Goal: Task Accomplishment & Management: Use online tool/utility

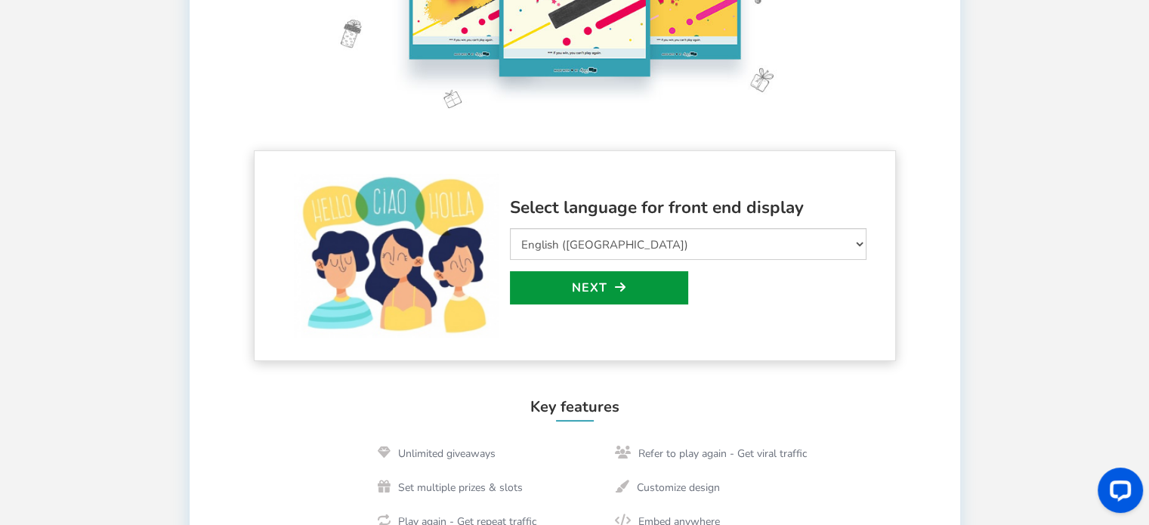
click at [591, 288] on link "Next" at bounding box center [599, 287] width 178 height 33
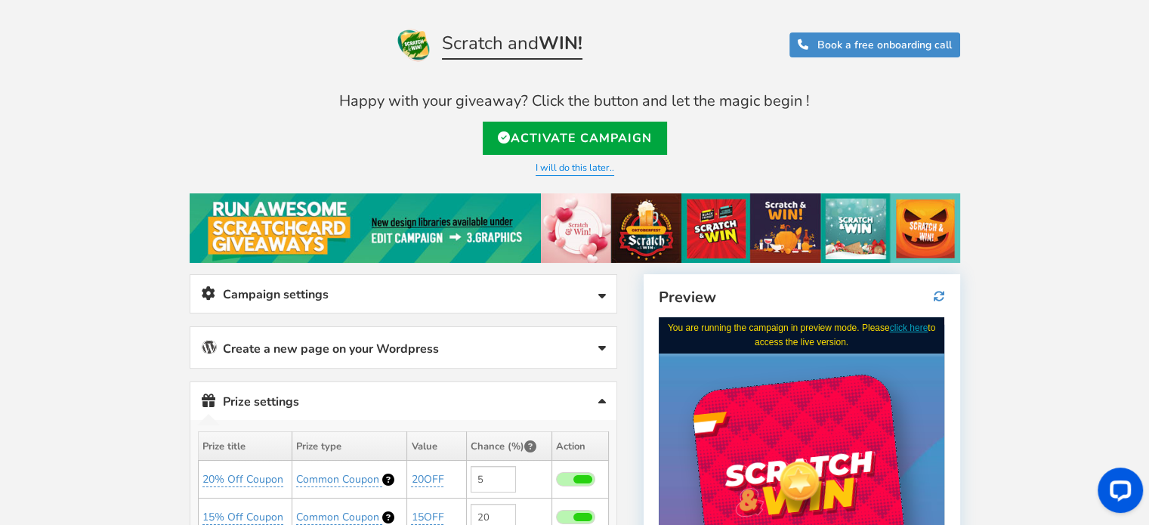
click at [482, 357] on link "Create a new page on your Wordpress" at bounding box center [403, 347] width 426 height 41
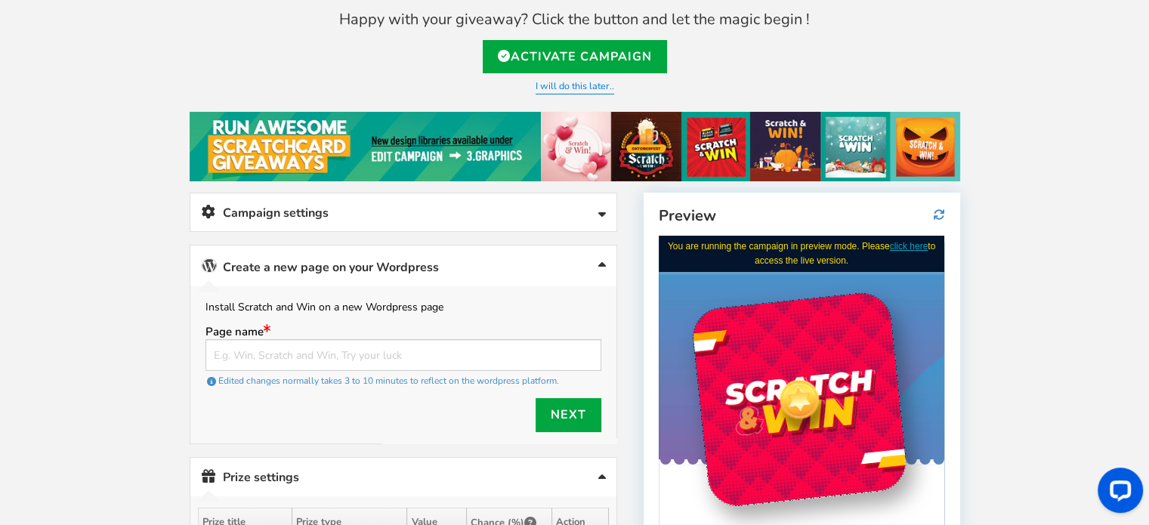
scroll to position [82, 0]
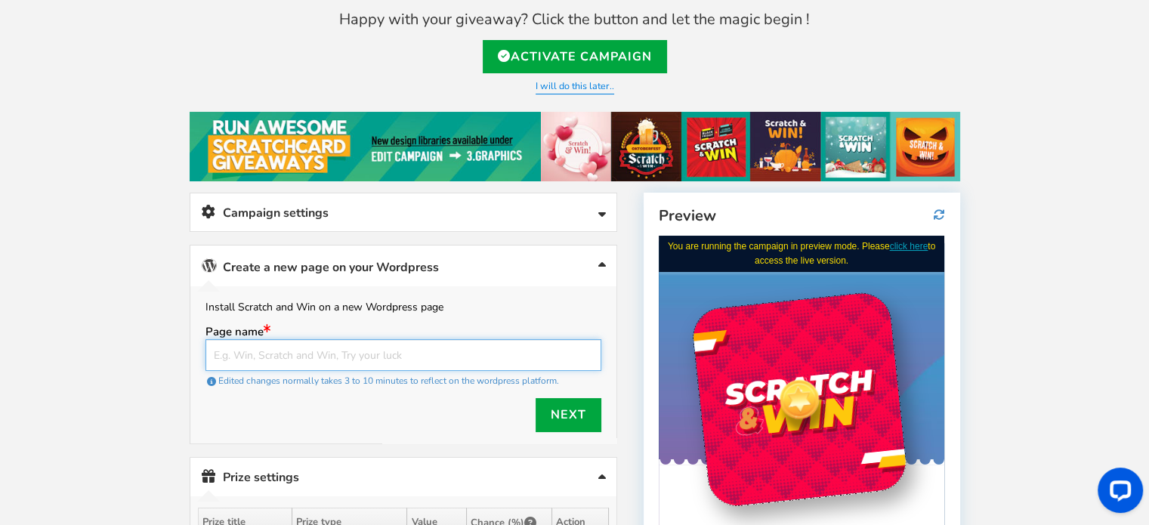
click at [411, 347] on input "text" at bounding box center [403, 355] width 396 height 32
type input "Win an"
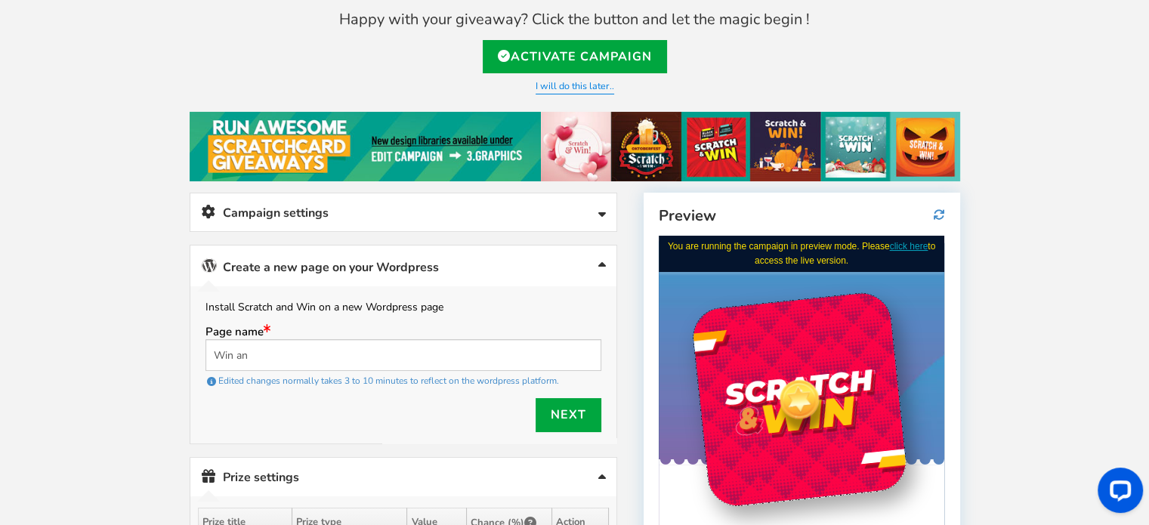
click at [415, 219] on link "Campaign settings" at bounding box center [403, 212] width 426 height 39
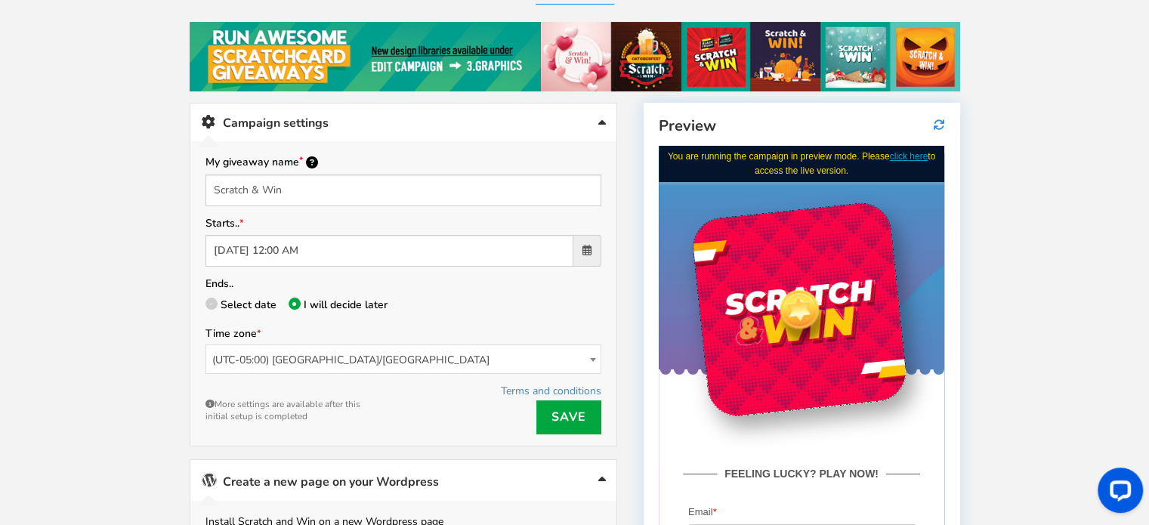
scroll to position [172, 0]
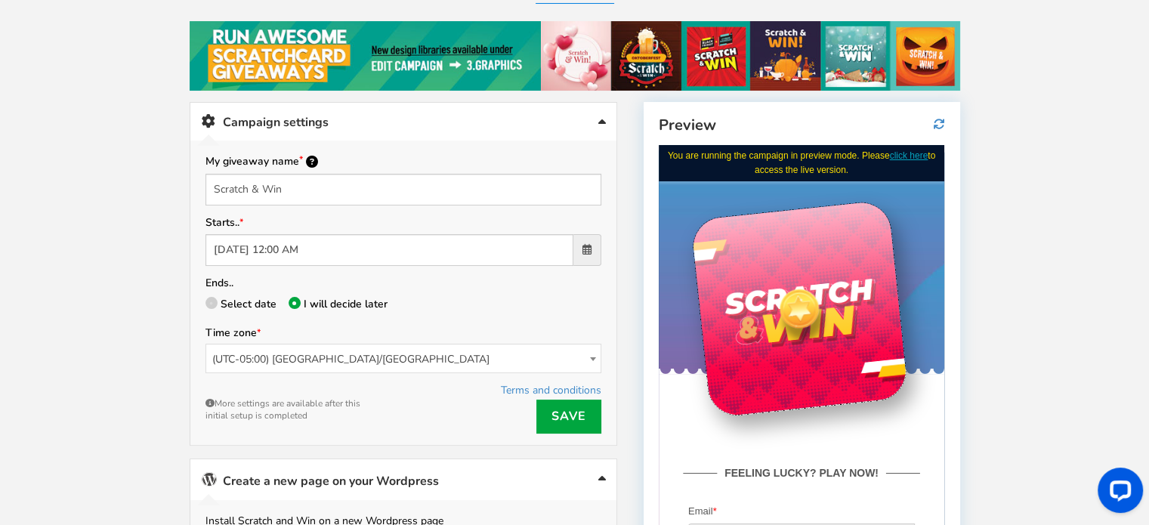
drag, startPoint x: 753, startPoint y: 293, endPoint x: 844, endPoint y: 239, distance: 105.7
click at [844, 239] on div at bounding box center [798, 307] width 217 height 217
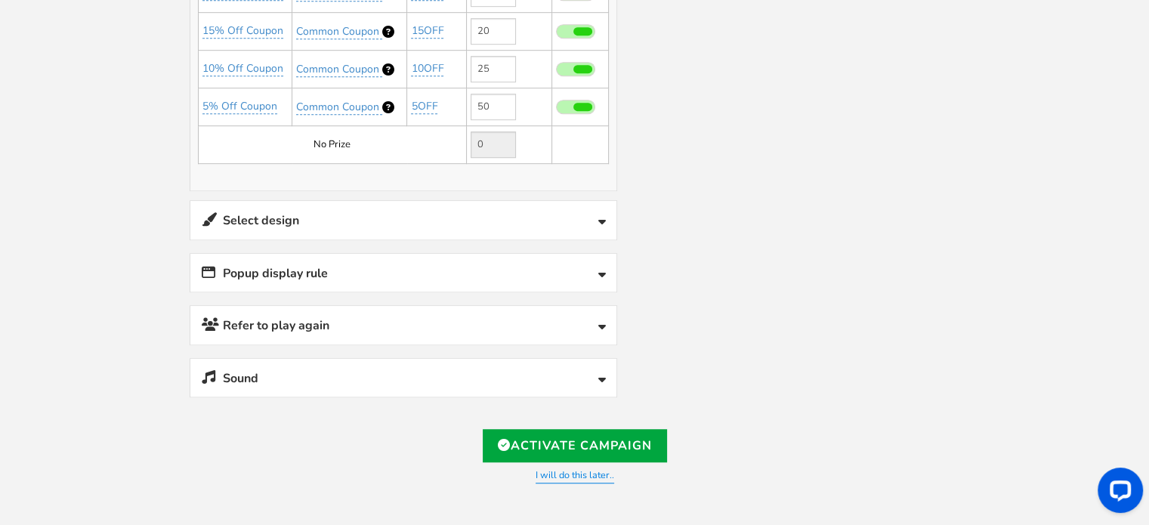
scroll to position [949, 0]
click at [474, 217] on link "Select design" at bounding box center [403, 219] width 426 height 39
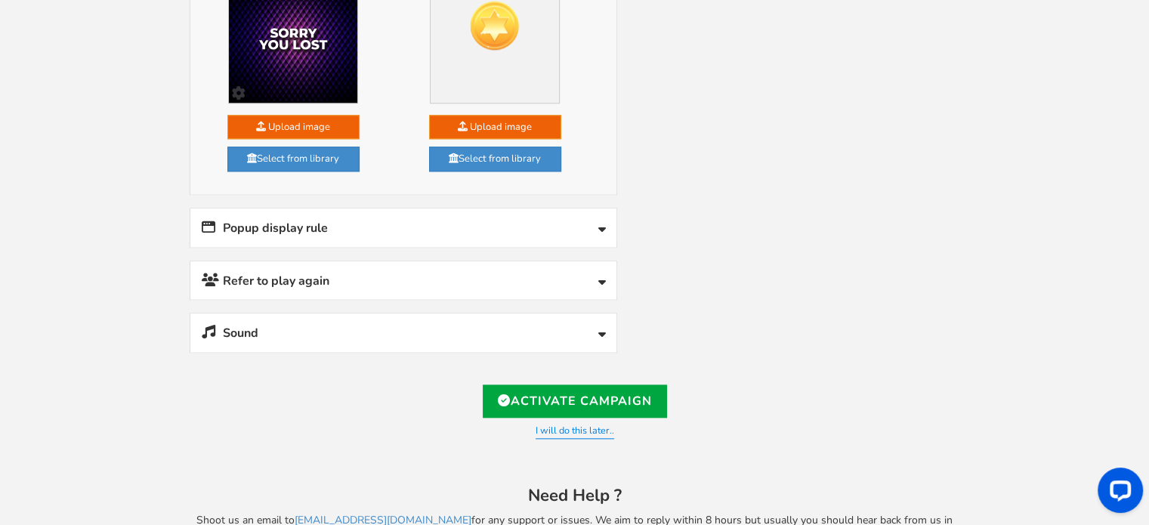
scroll to position [1503, 0]
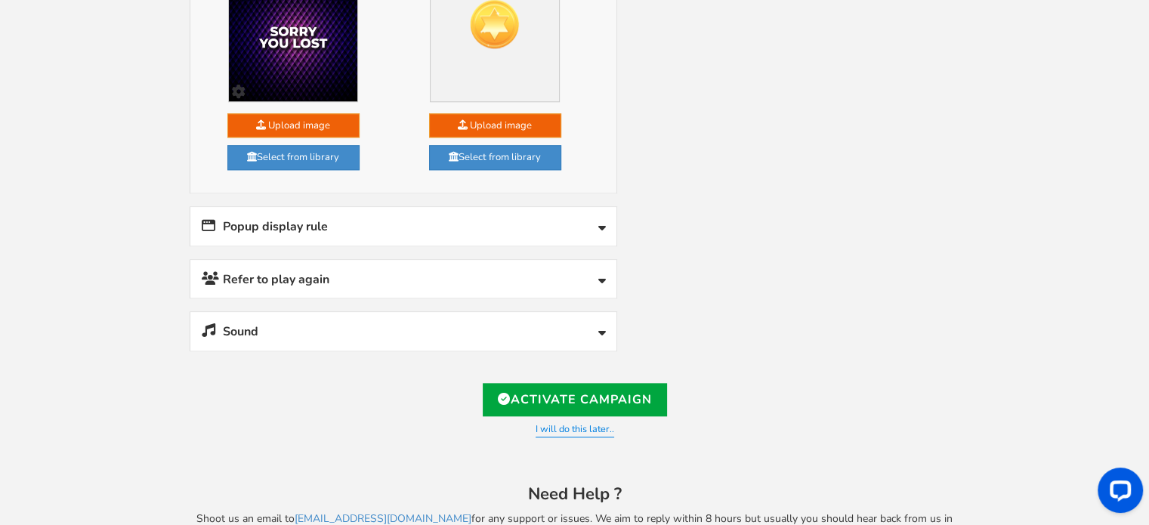
click at [403, 220] on link "Popup display rule" at bounding box center [403, 226] width 426 height 39
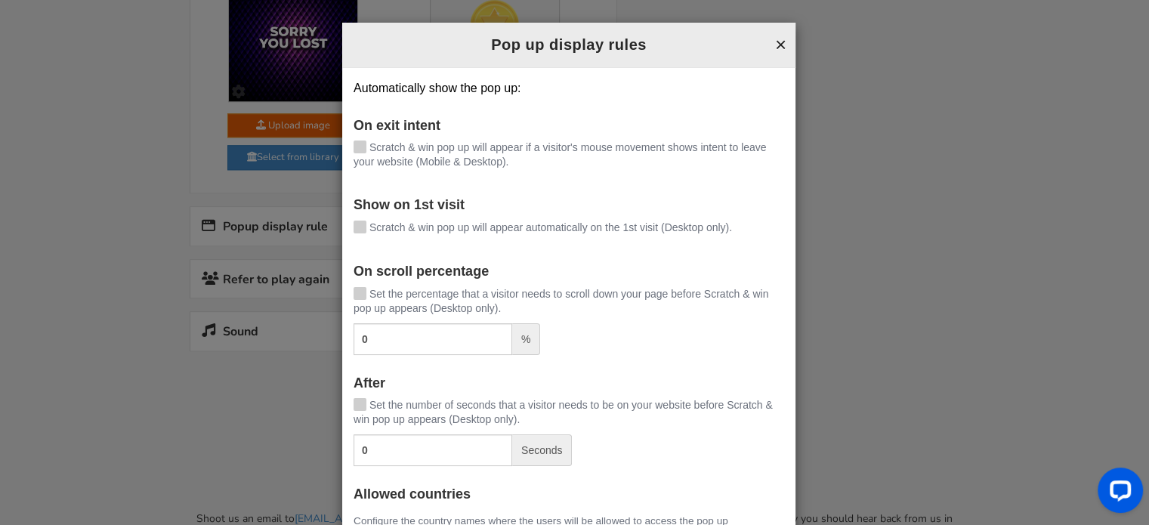
click at [778, 42] on button "×" at bounding box center [780, 45] width 11 height 20
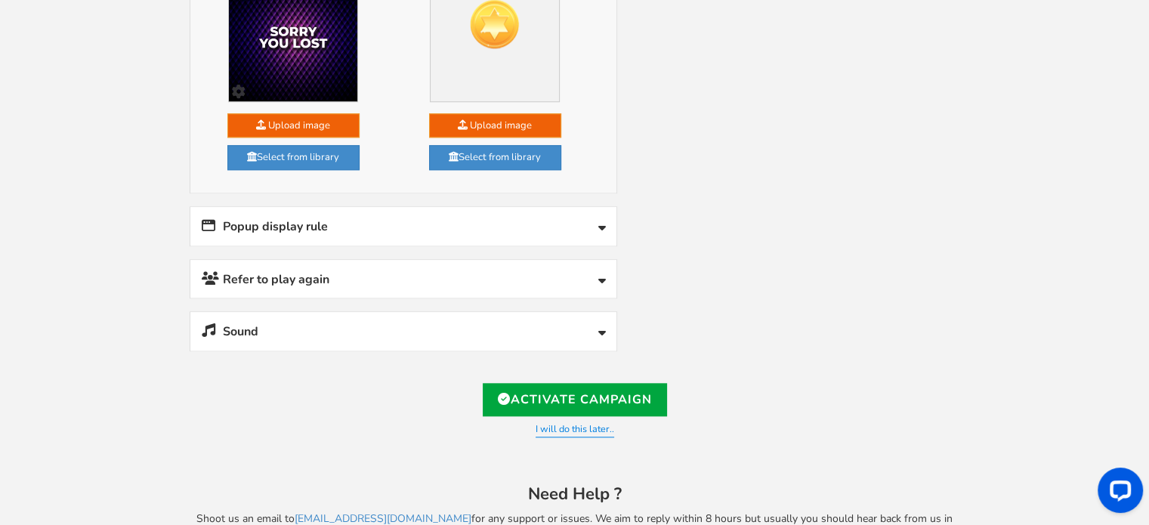
click at [588, 260] on link "Refer to play again" at bounding box center [403, 279] width 426 height 39
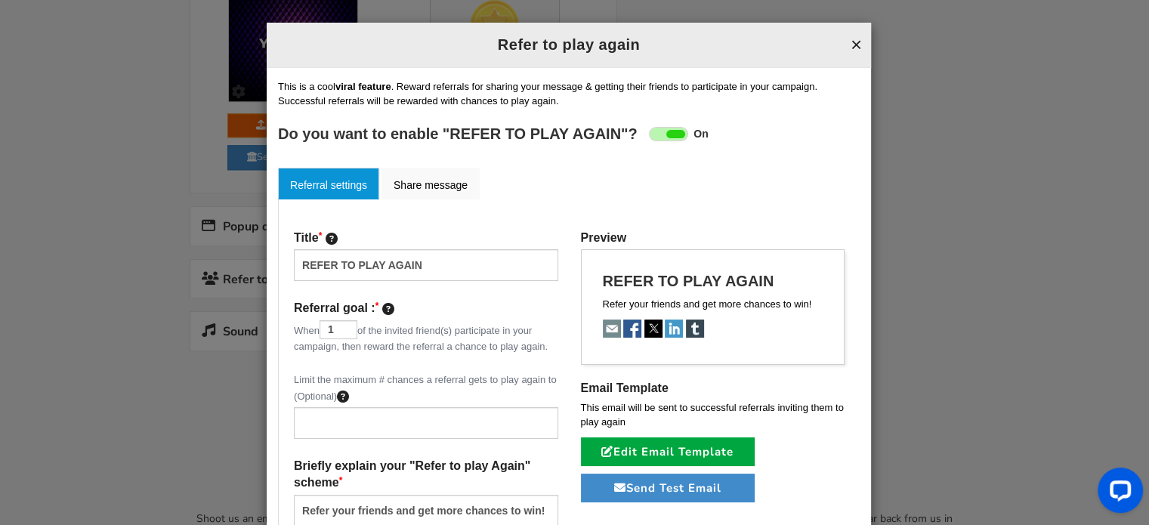
click at [850, 48] on button "×" at bounding box center [855, 45] width 11 height 20
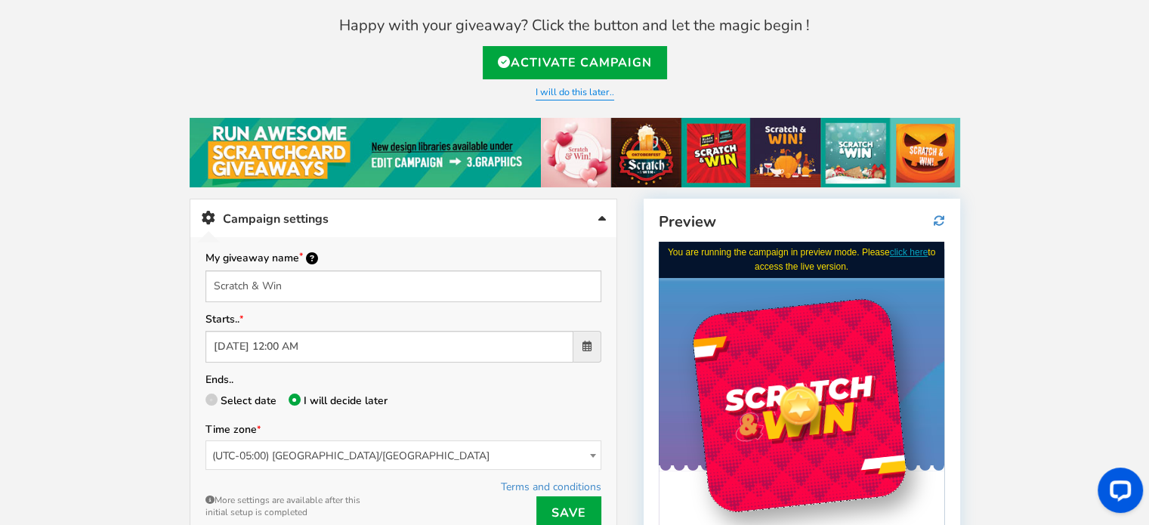
scroll to position [66, 0]
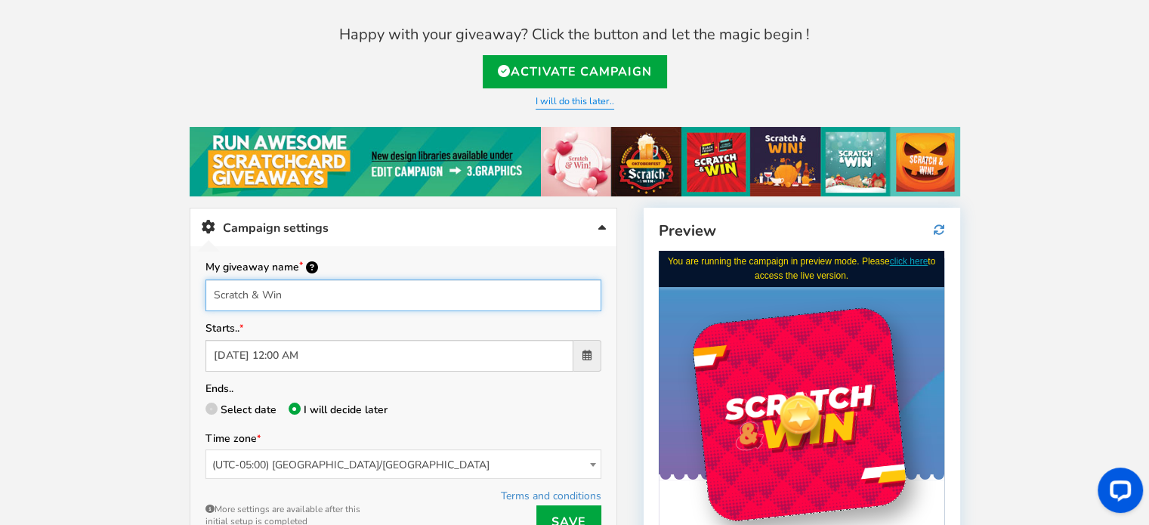
click at [301, 288] on input "Scratch & Win" at bounding box center [403, 295] width 396 height 32
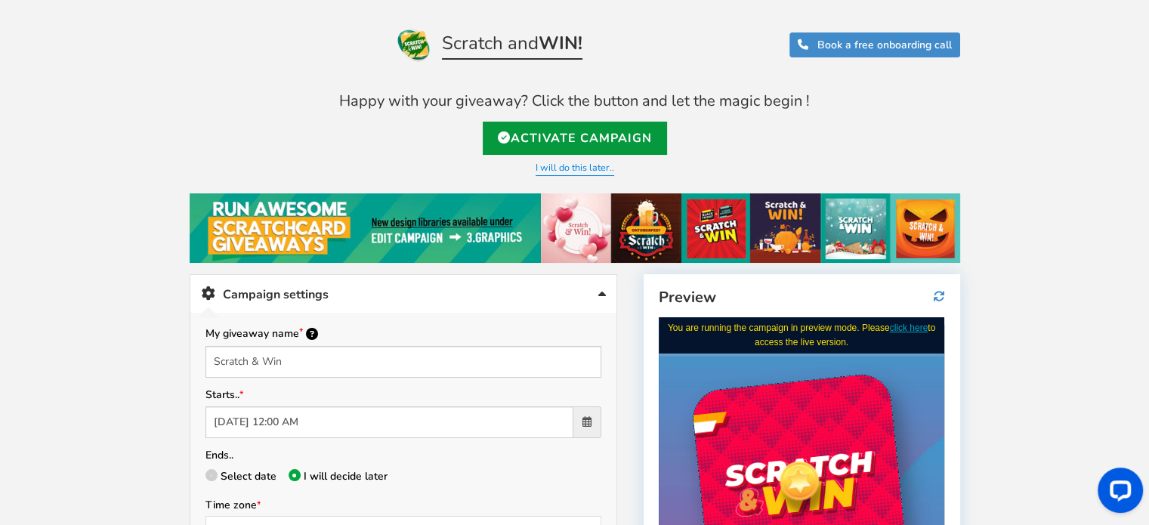
click at [597, 135] on link "Activate Campaign" at bounding box center [575, 138] width 184 height 33
type input "[URL][DOMAIN_NAME]"
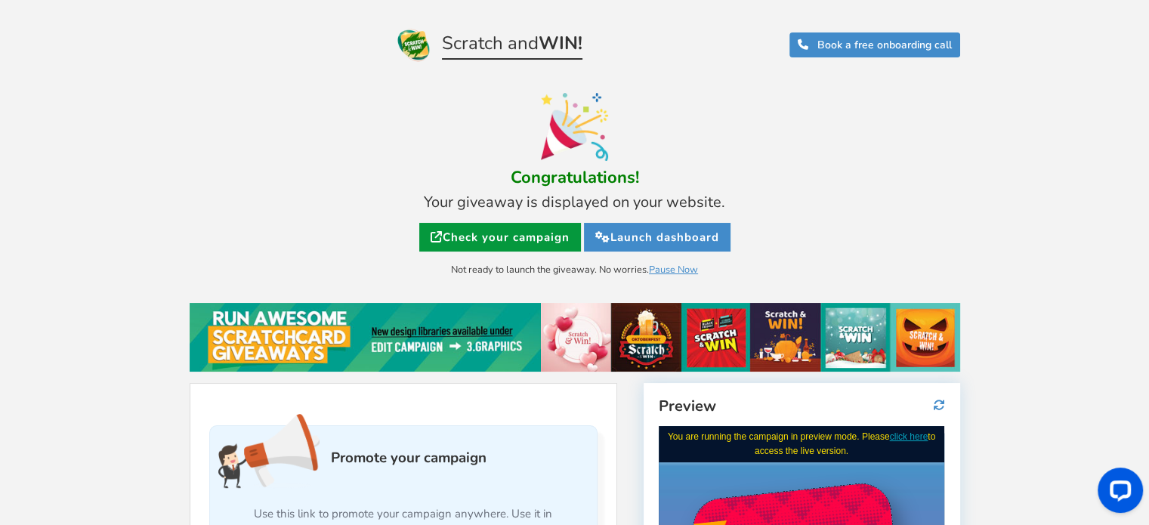
click at [526, 247] on link "Check your campaign" at bounding box center [500, 237] width 162 height 29
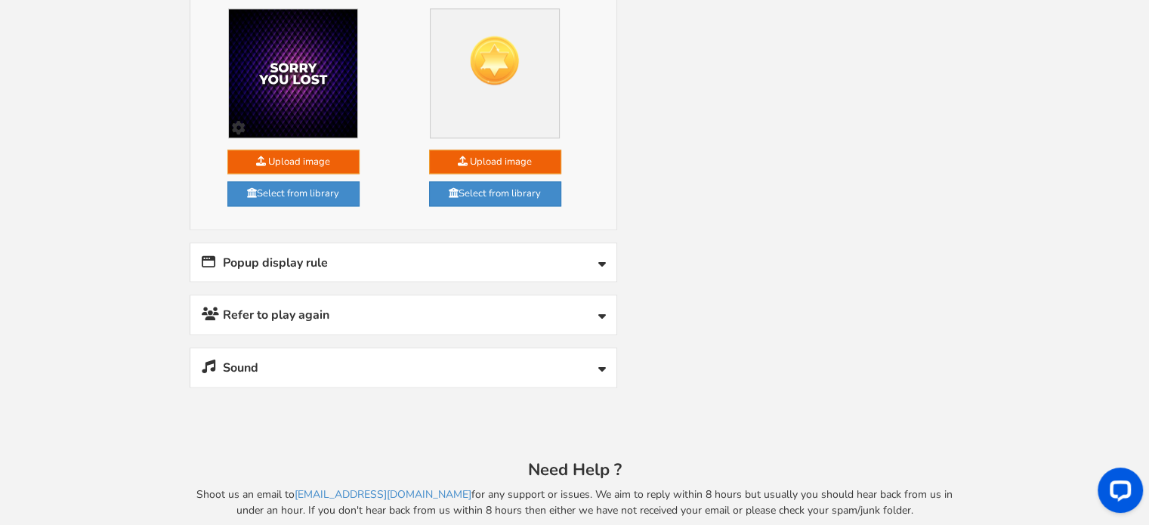
scroll to position [1930, 0]
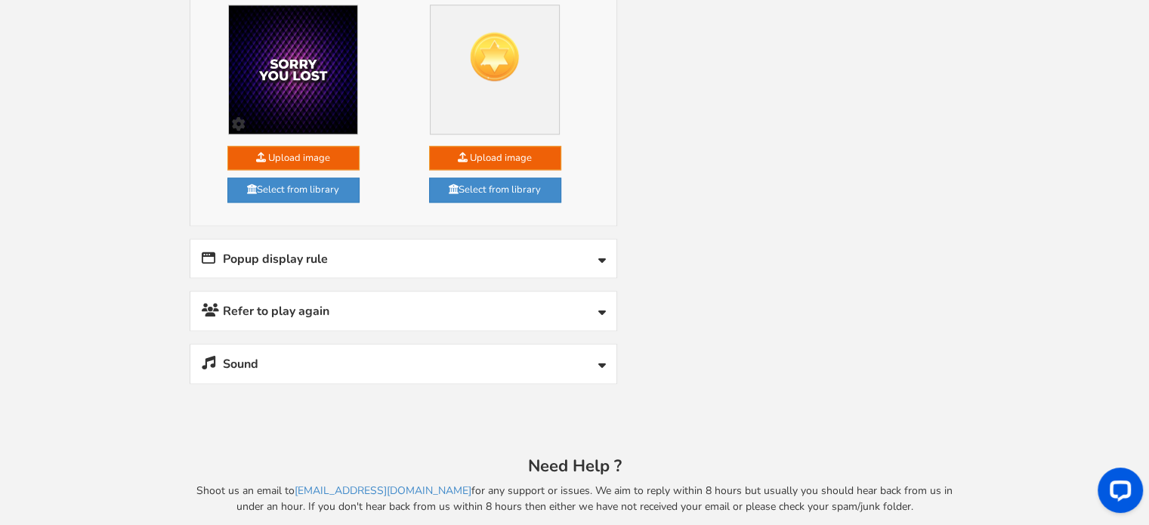
click at [422, 254] on link "Popup display rule" at bounding box center [403, 258] width 426 height 39
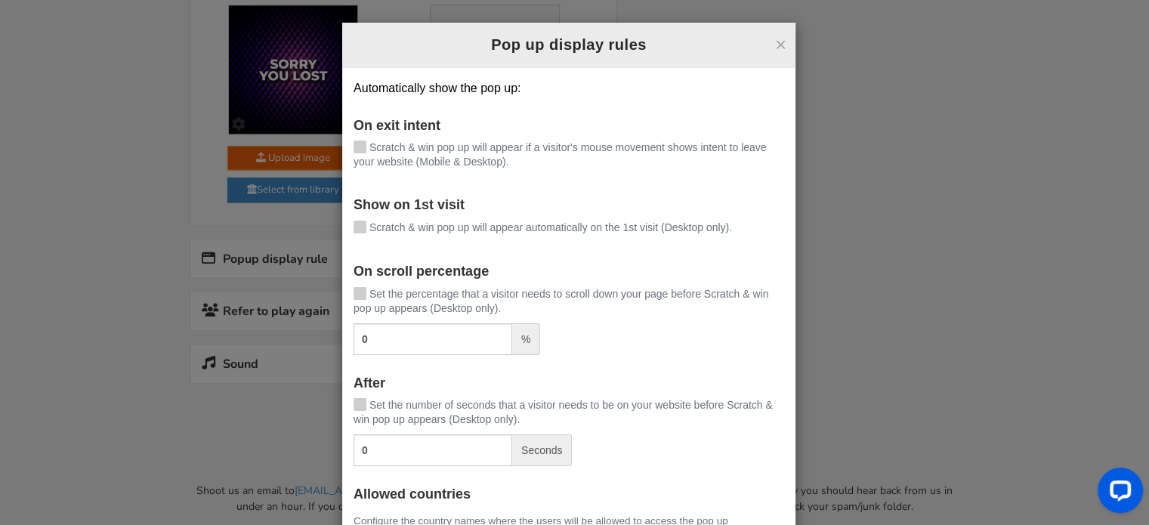
click at [245, 401] on div "× Pop up display rules Automatically show the pop up: On exit intent [PERSON_NA…" at bounding box center [574, 262] width 1149 height 525
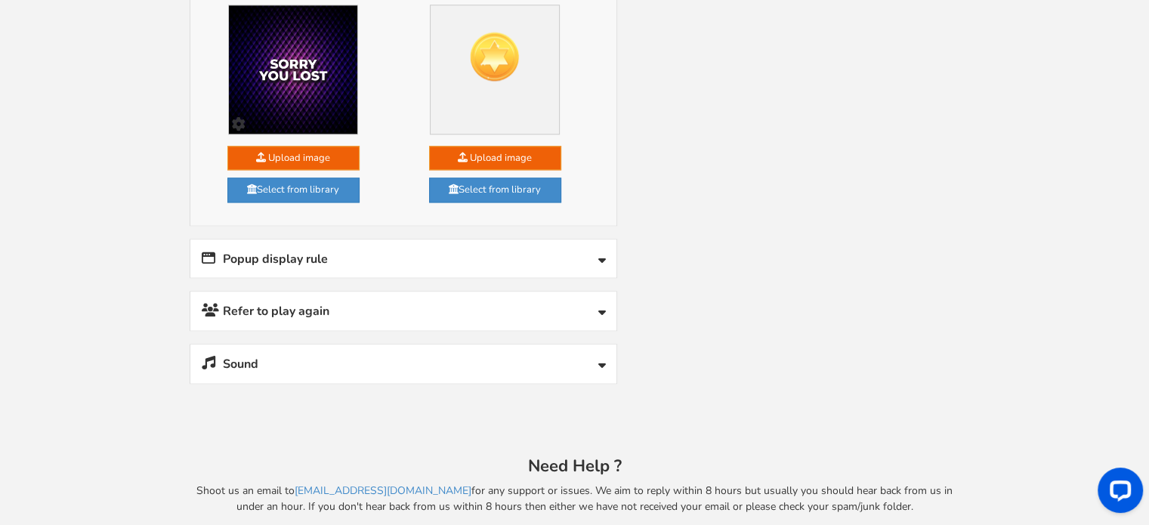
scroll to position [1934, 0]
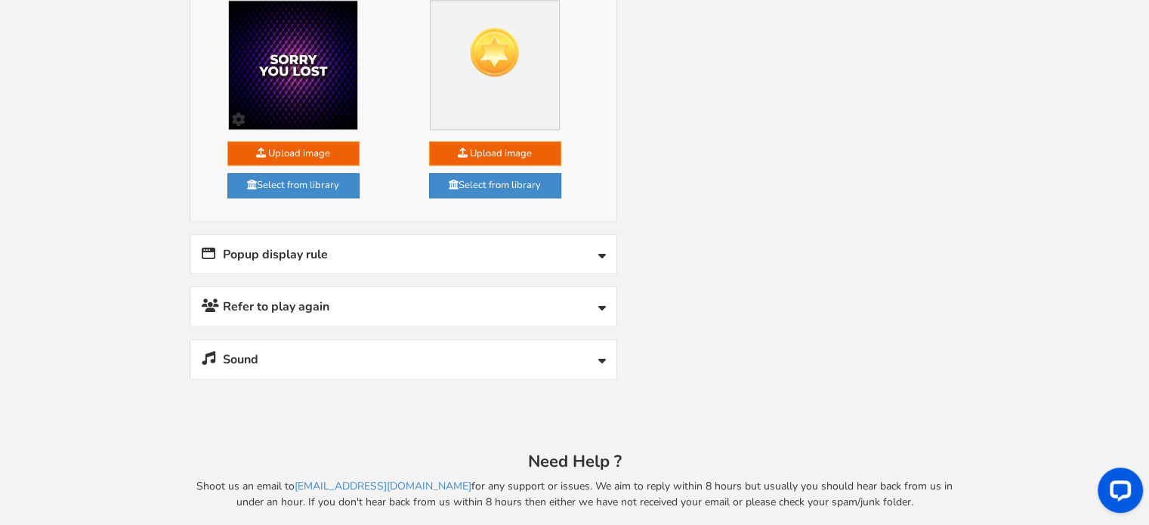
click at [380, 297] on link "Refer to play again" at bounding box center [403, 306] width 426 height 39
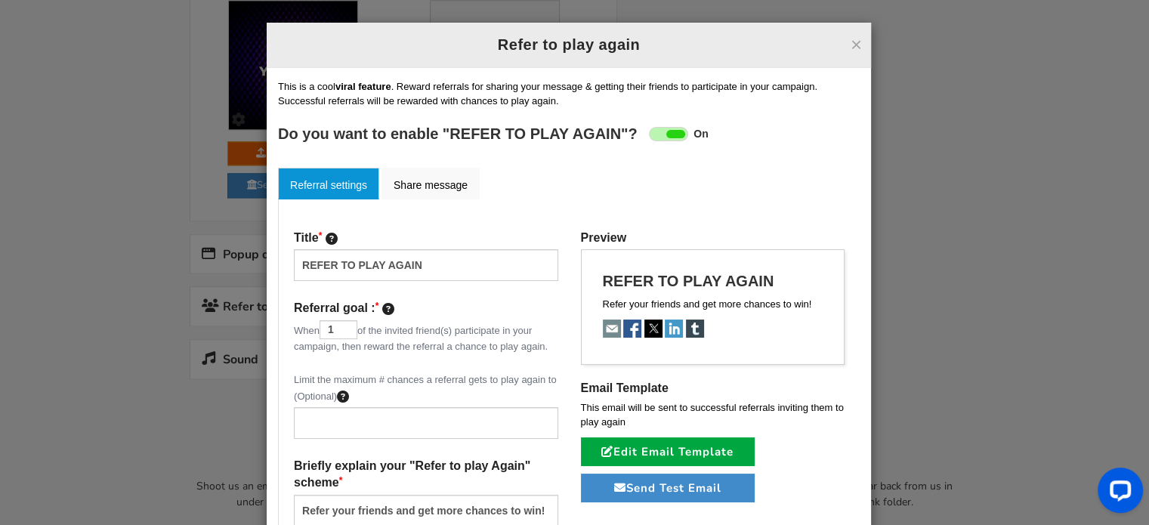
click at [172, 322] on div "× Refer to play again Refer to play again Setup Referral campaign (Optional) ? …" at bounding box center [574, 262] width 1149 height 525
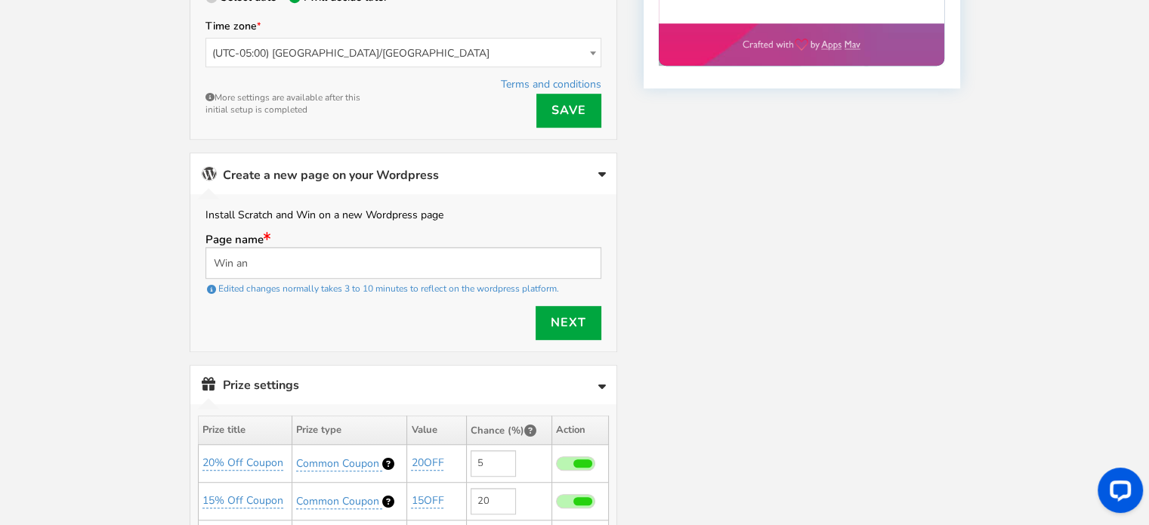
scroll to position [939, 0]
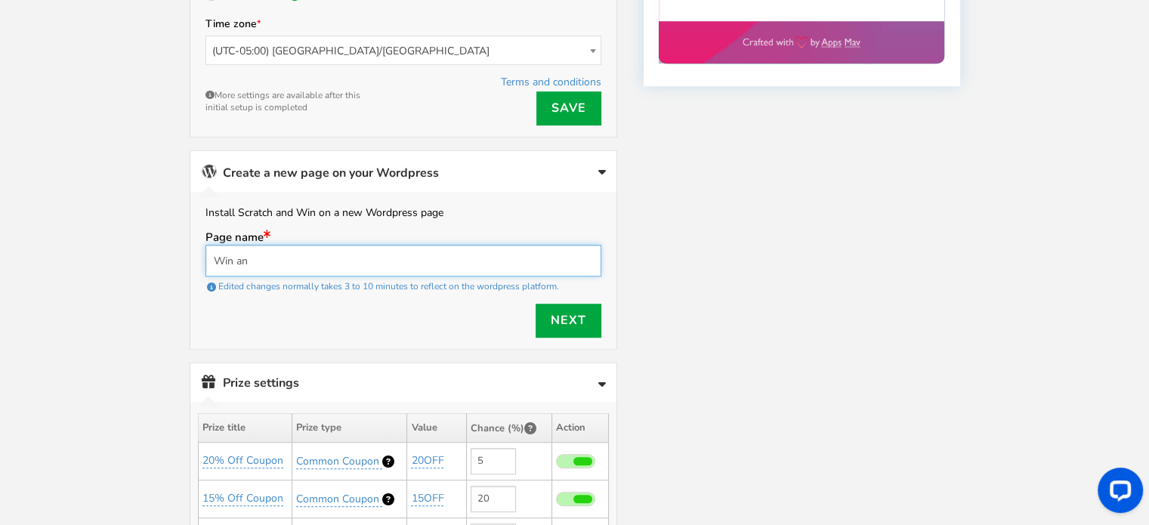
click at [462, 257] on input "Win an" at bounding box center [403, 261] width 396 height 32
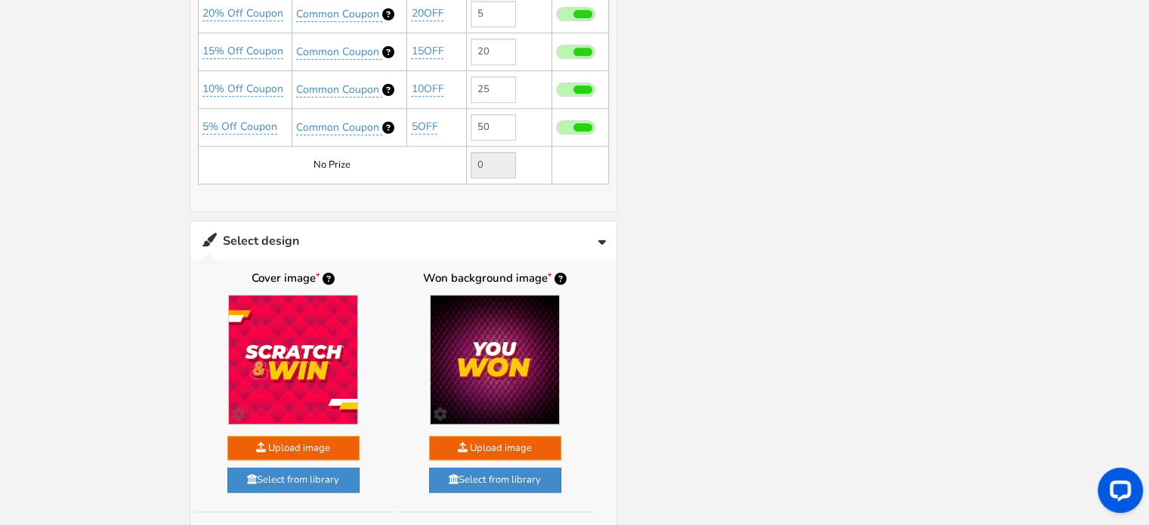
scroll to position [1387, 0]
